Goal: Information Seeking & Learning: Learn about a topic

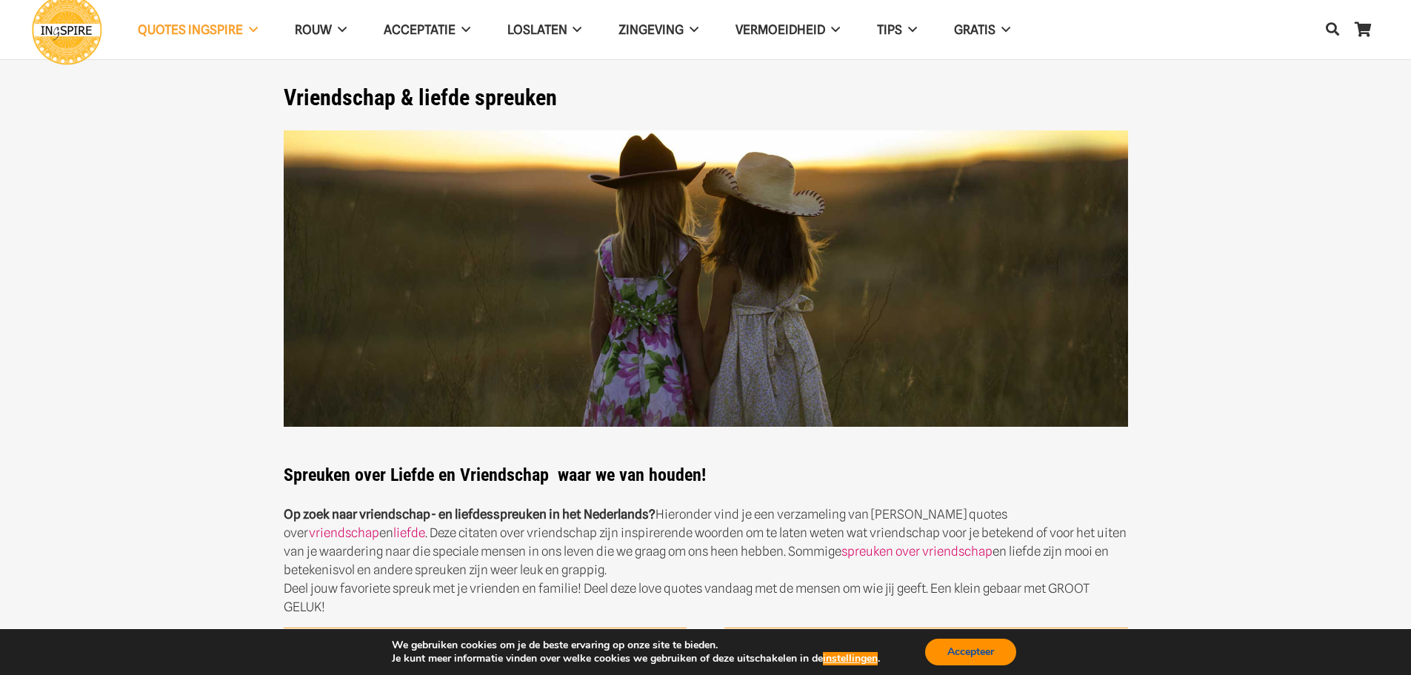
click at [965, 653] on button "Accepteer" at bounding box center [970, 652] width 91 height 27
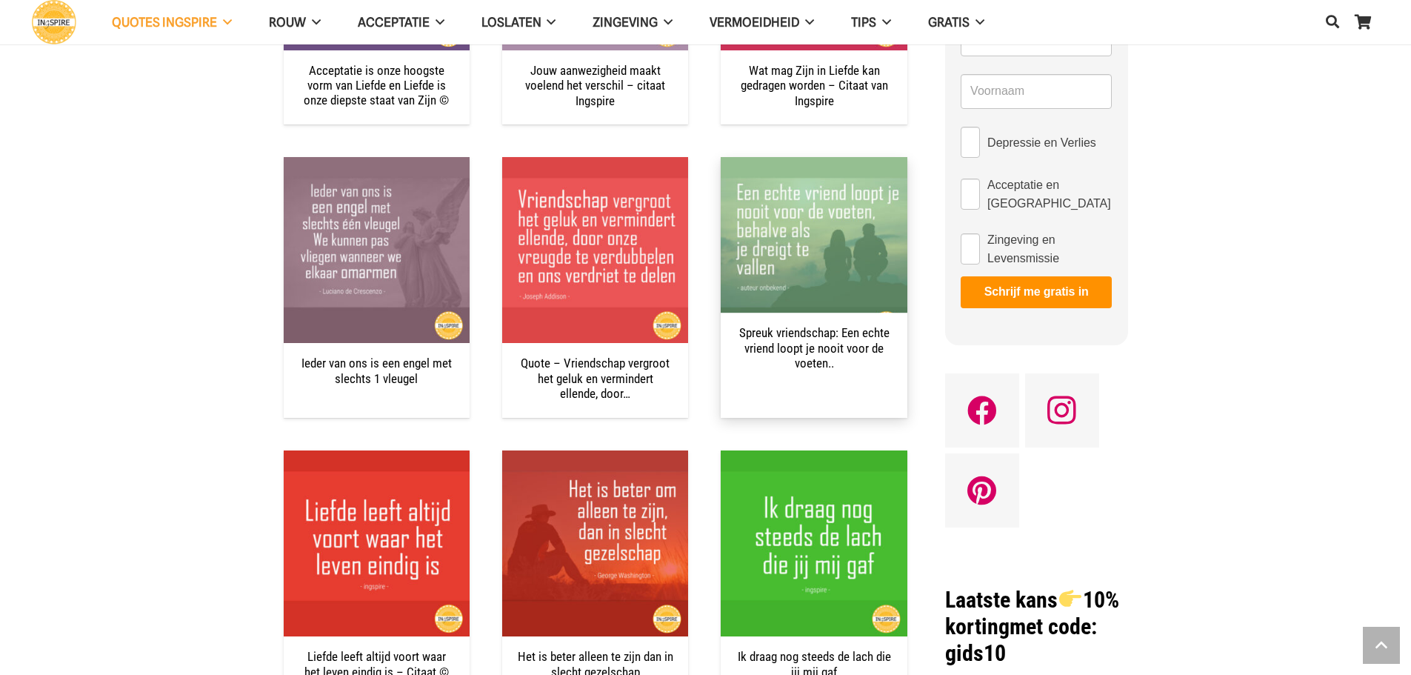
scroll to position [889, 0]
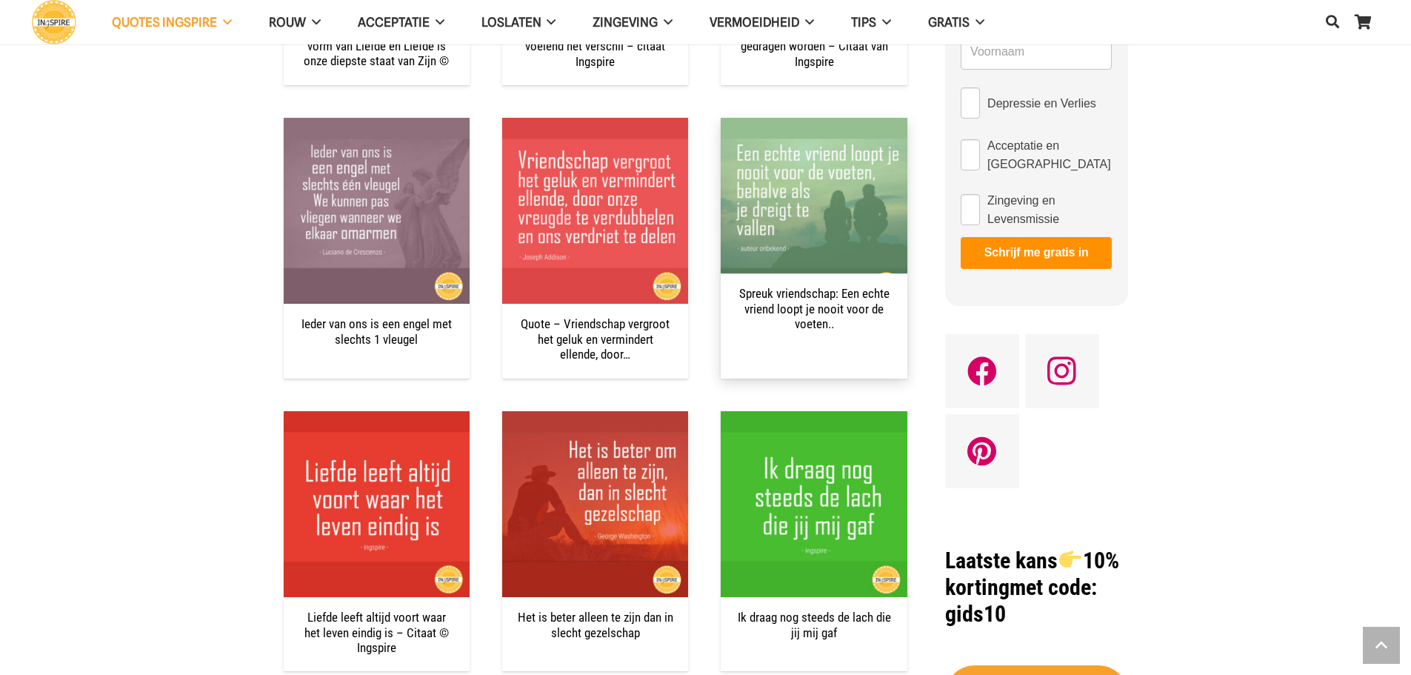
click at [818, 319] on link "Spreuk vriendschap: Een echte vriend loopt je nooit voor de voeten.." at bounding box center [814, 309] width 150 height 45
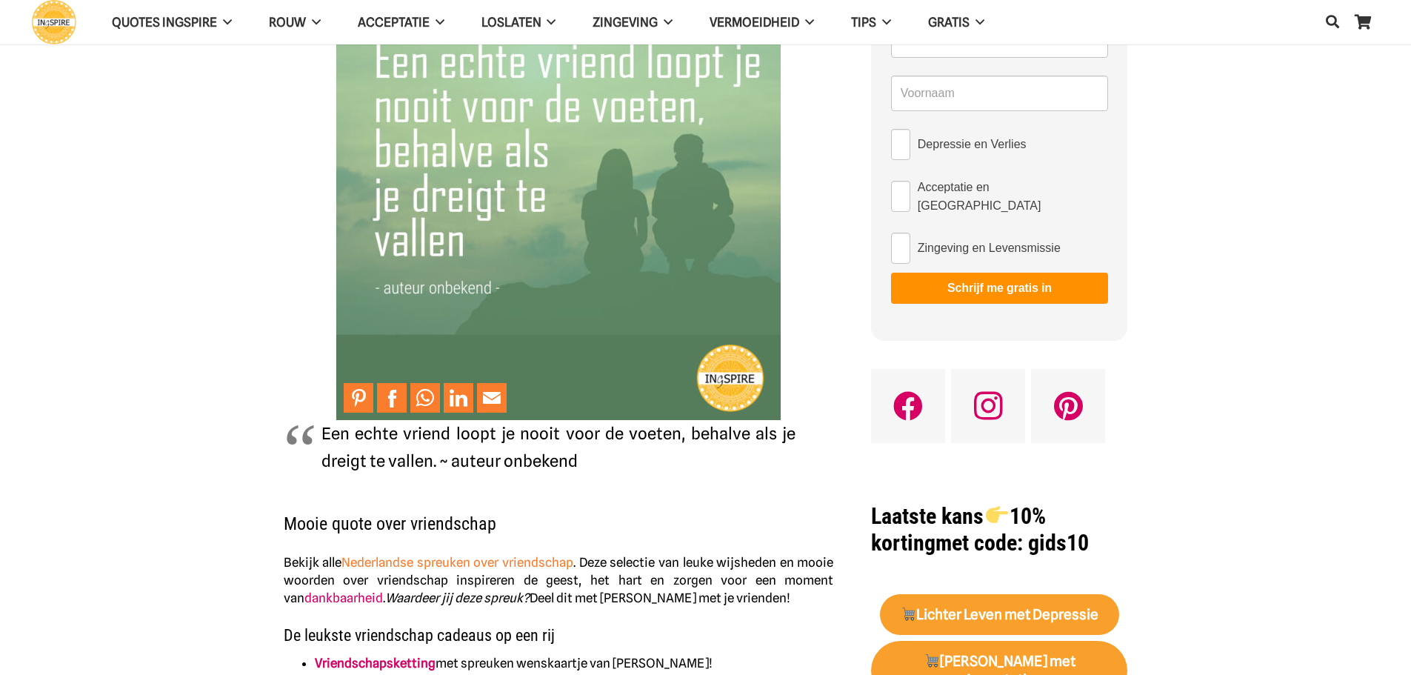
scroll to position [148, 0]
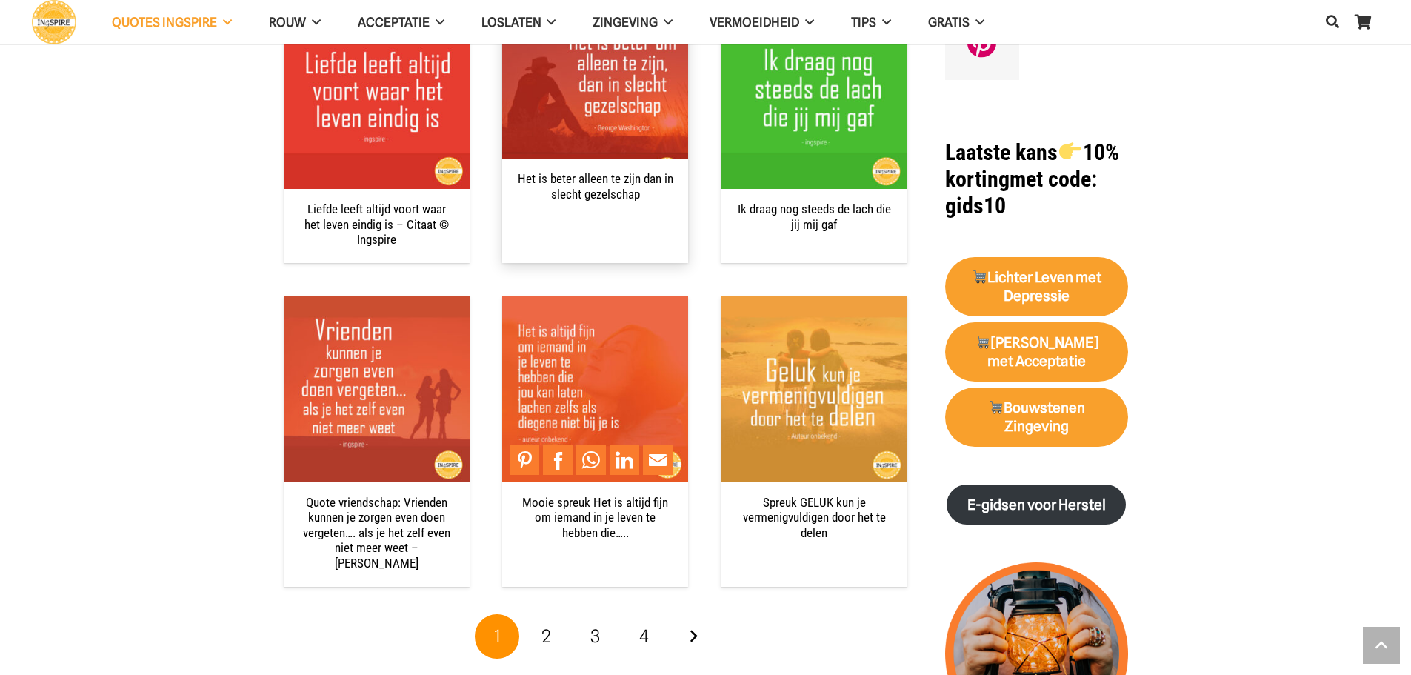
scroll to position [1334, 0]
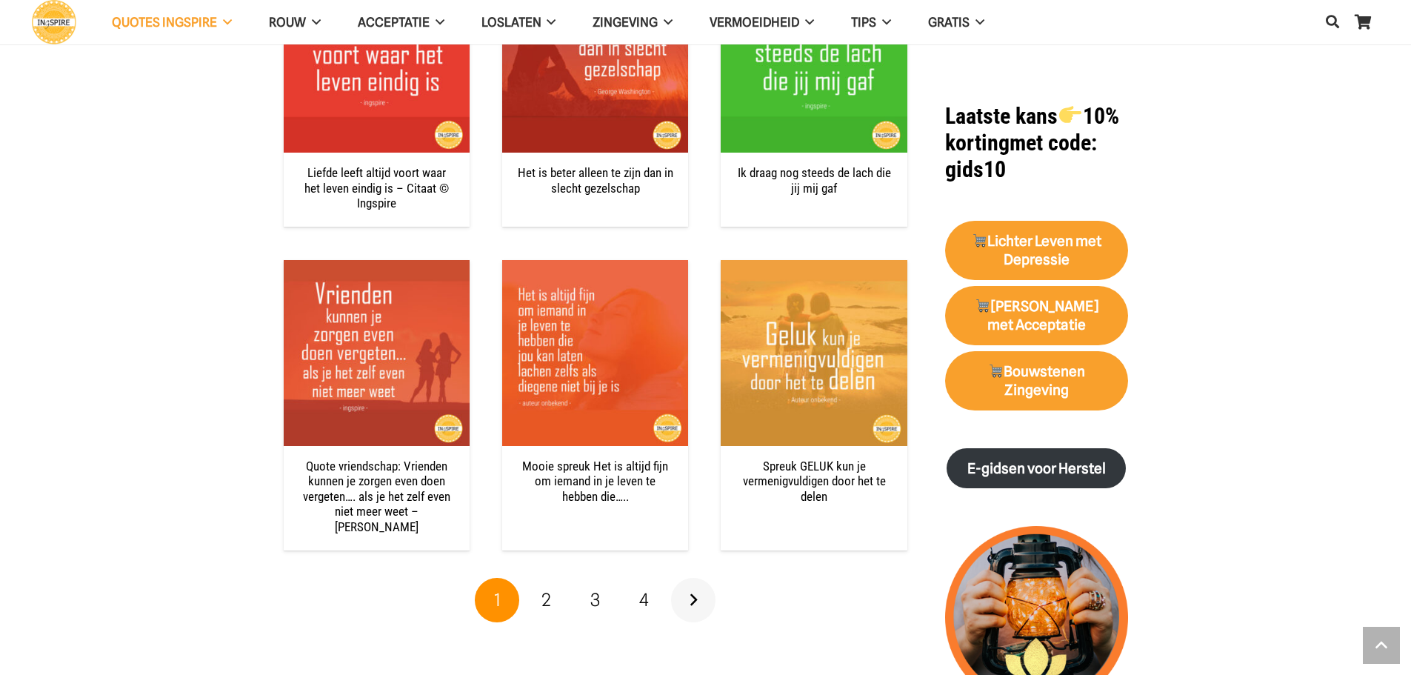
click at [691, 580] on link "Volgende" at bounding box center [693, 600] width 44 height 44
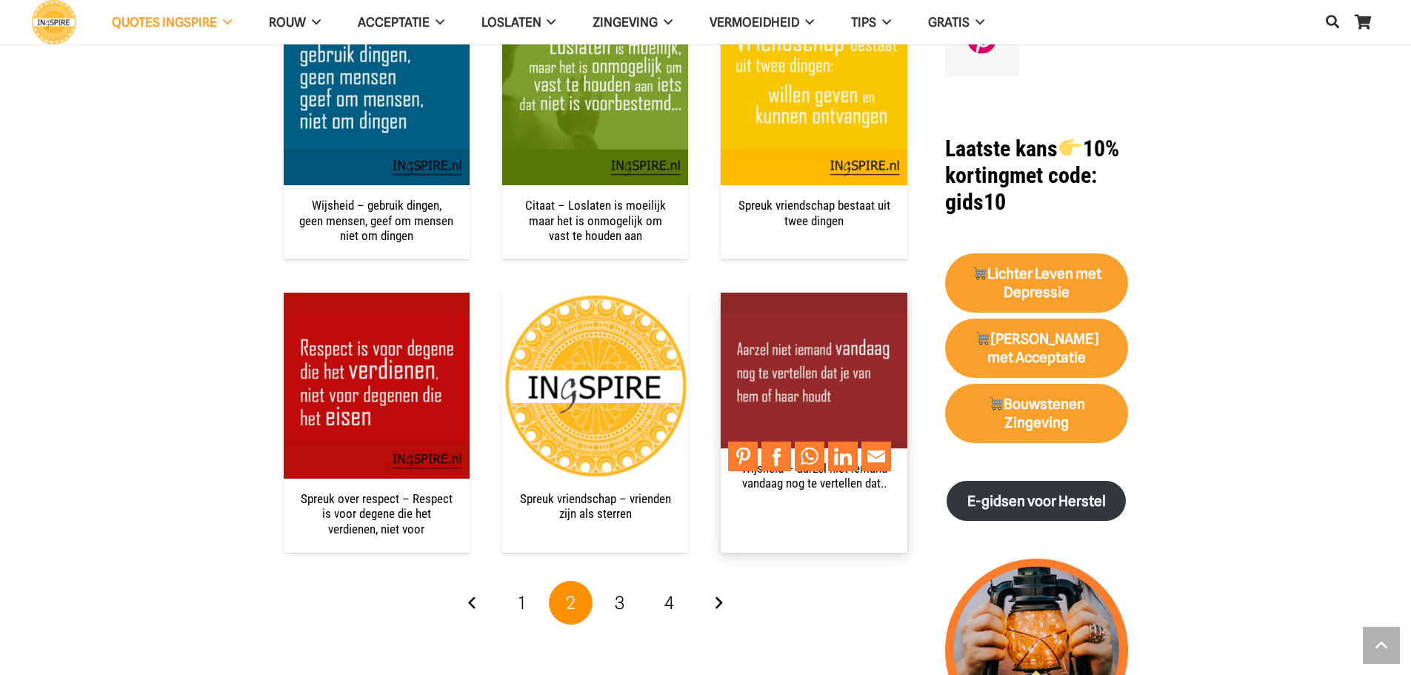
scroll to position [1334, 0]
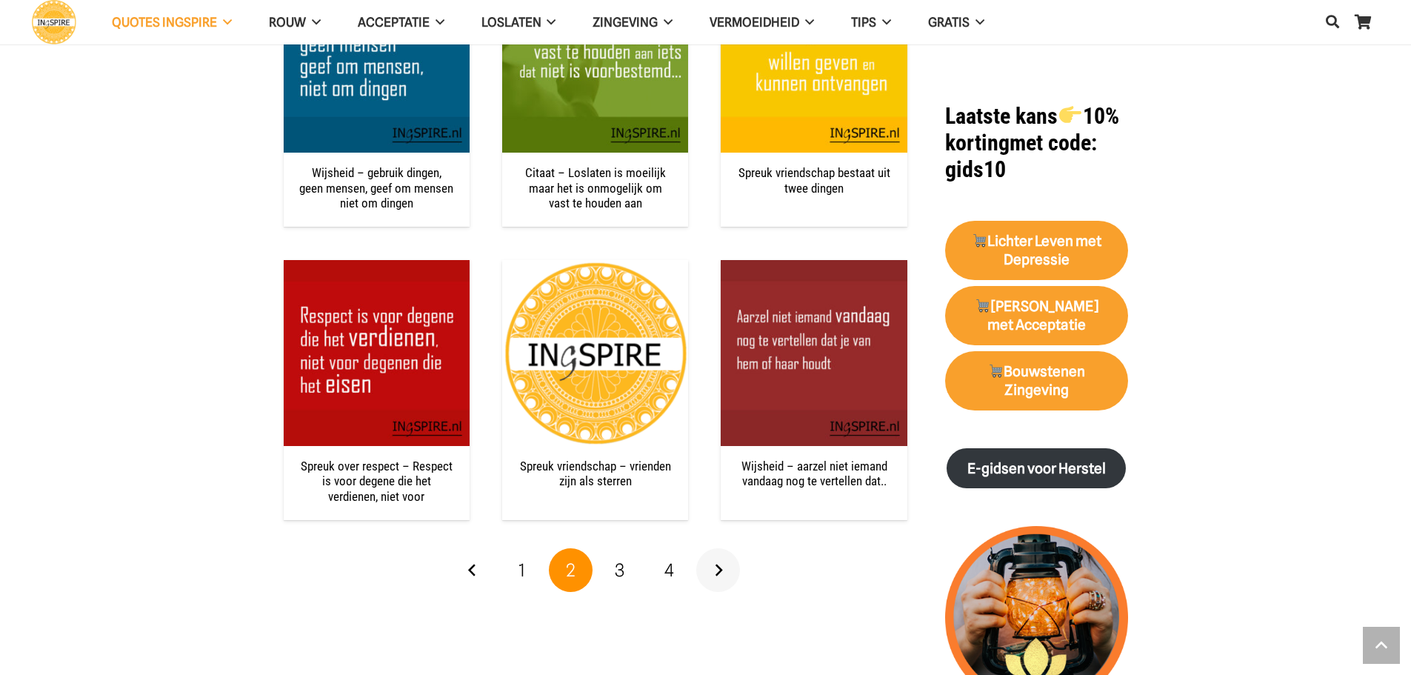
click at [716, 564] on link "Volgende" at bounding box center [718, 570] width 44 height 44
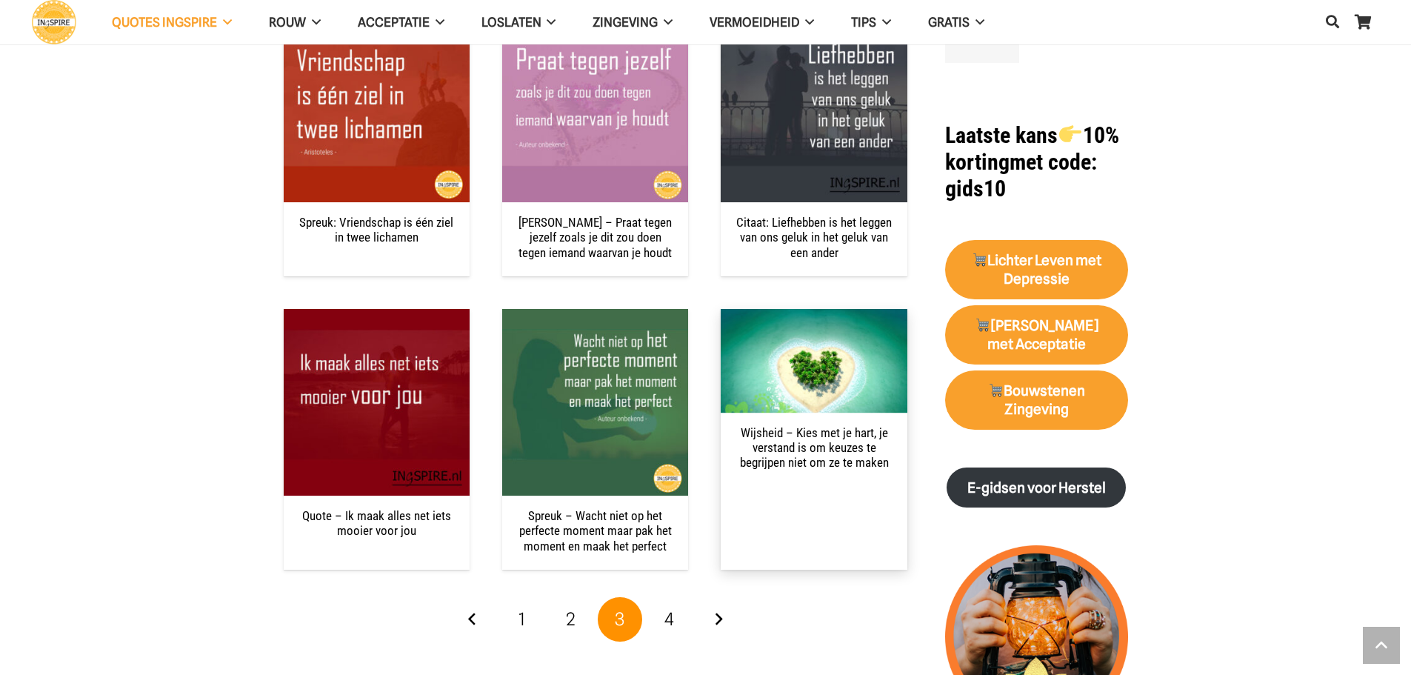
scroll to position [1482, 0]
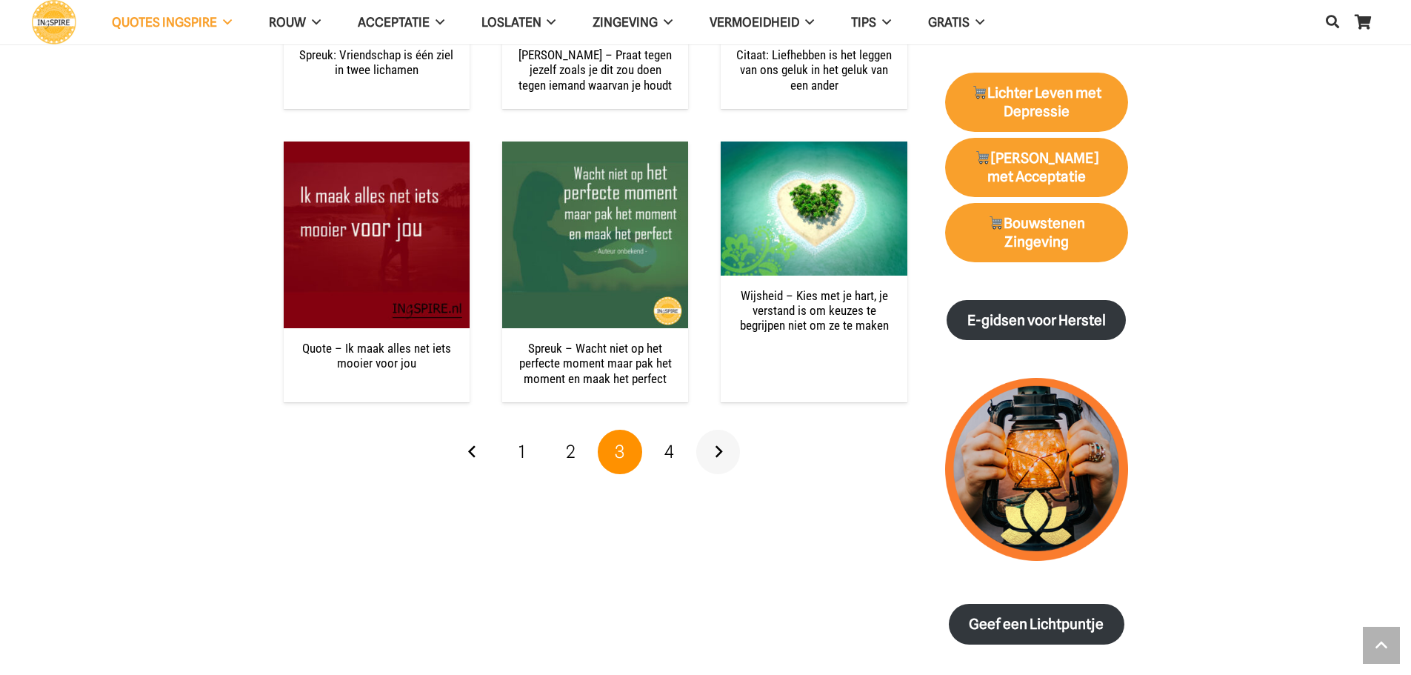
click at [716, 447] on link "Volgende" at bounding box center [718, 452] width 44 height 44
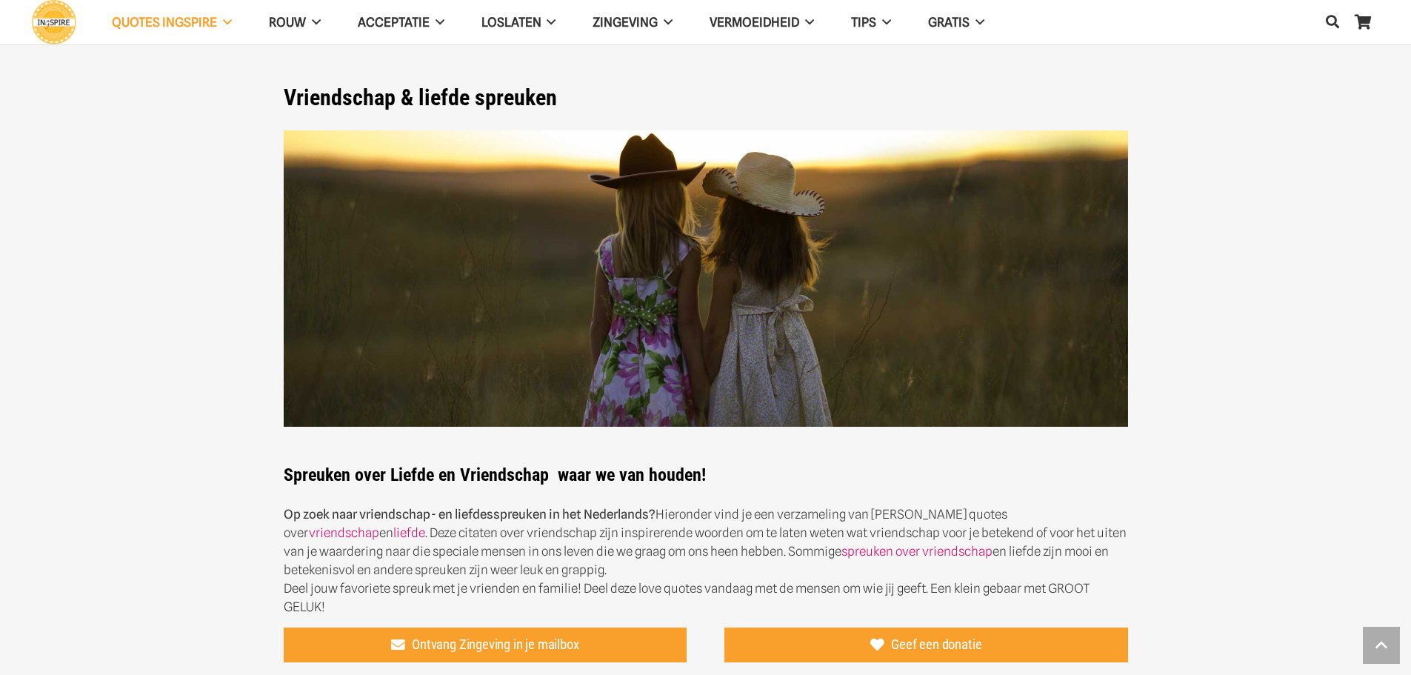
scroll to position [1482, 0]
